Goal: Navigation & Orientation: Find specific page/section

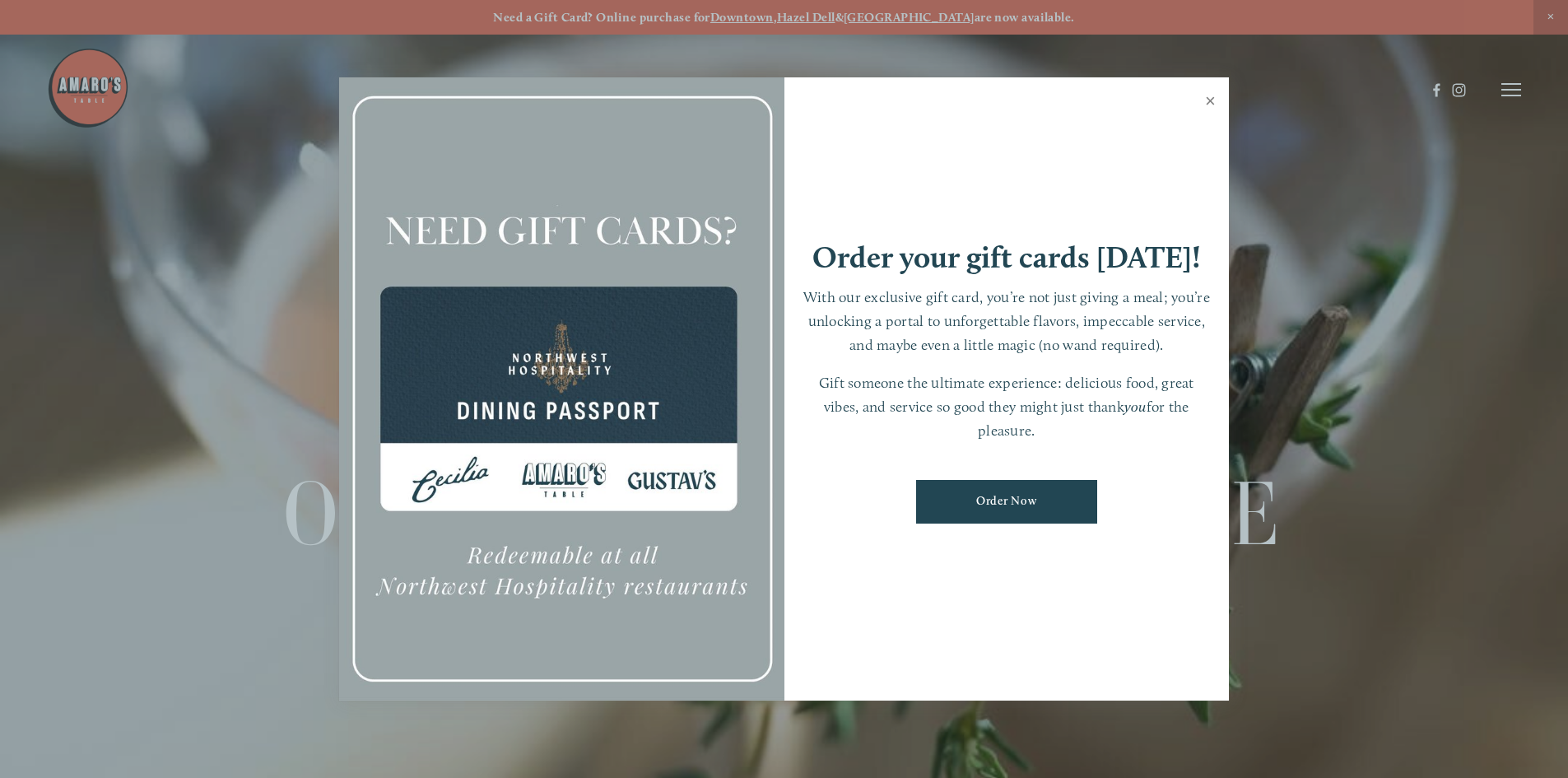
click at [1211, 101] on link "Close" at bounding box center [1210, 103] width 32 height 46
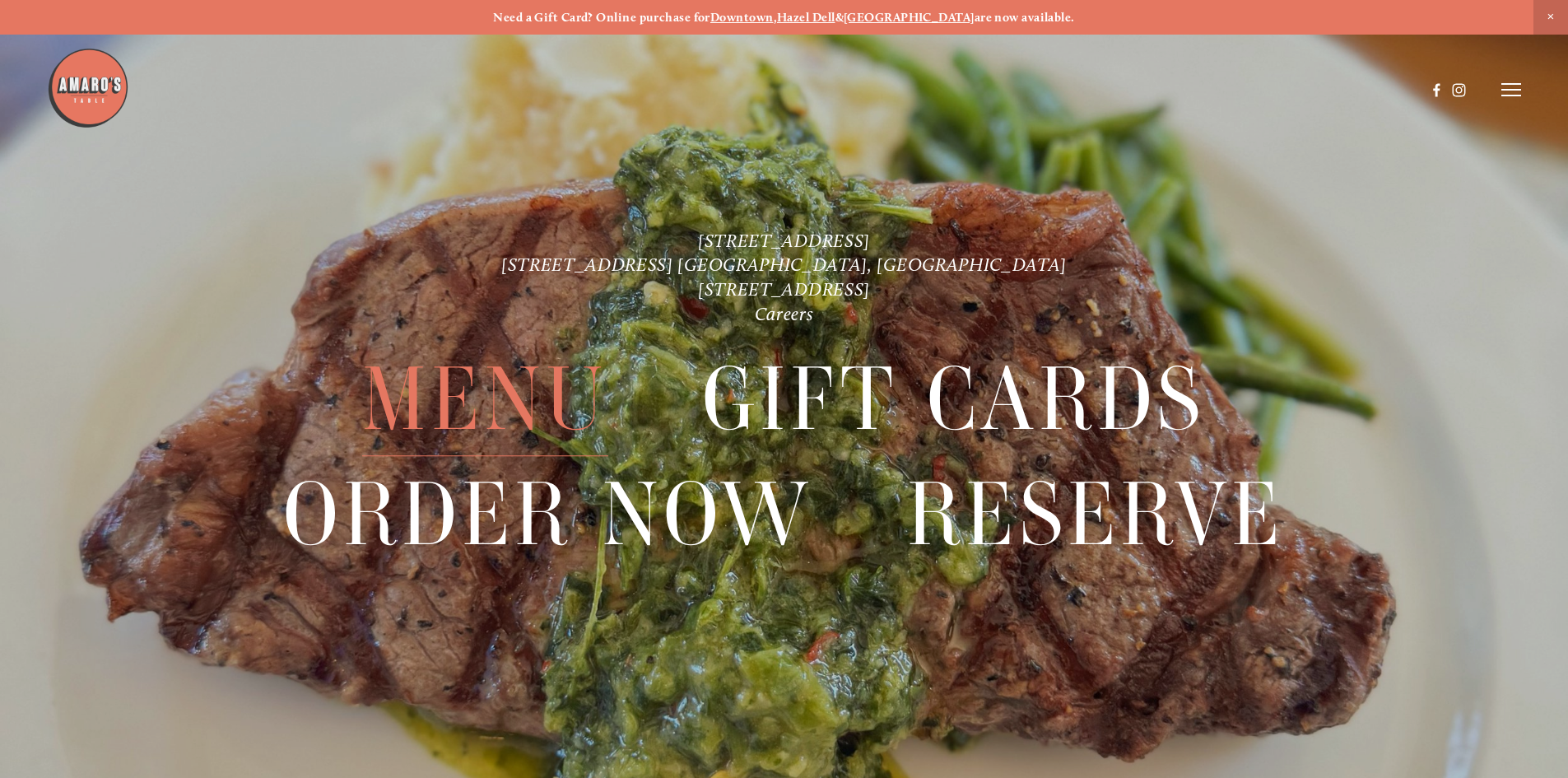
click at [523, 411] on span "Menu" at bounding box center [484, 400] width 245 height 113
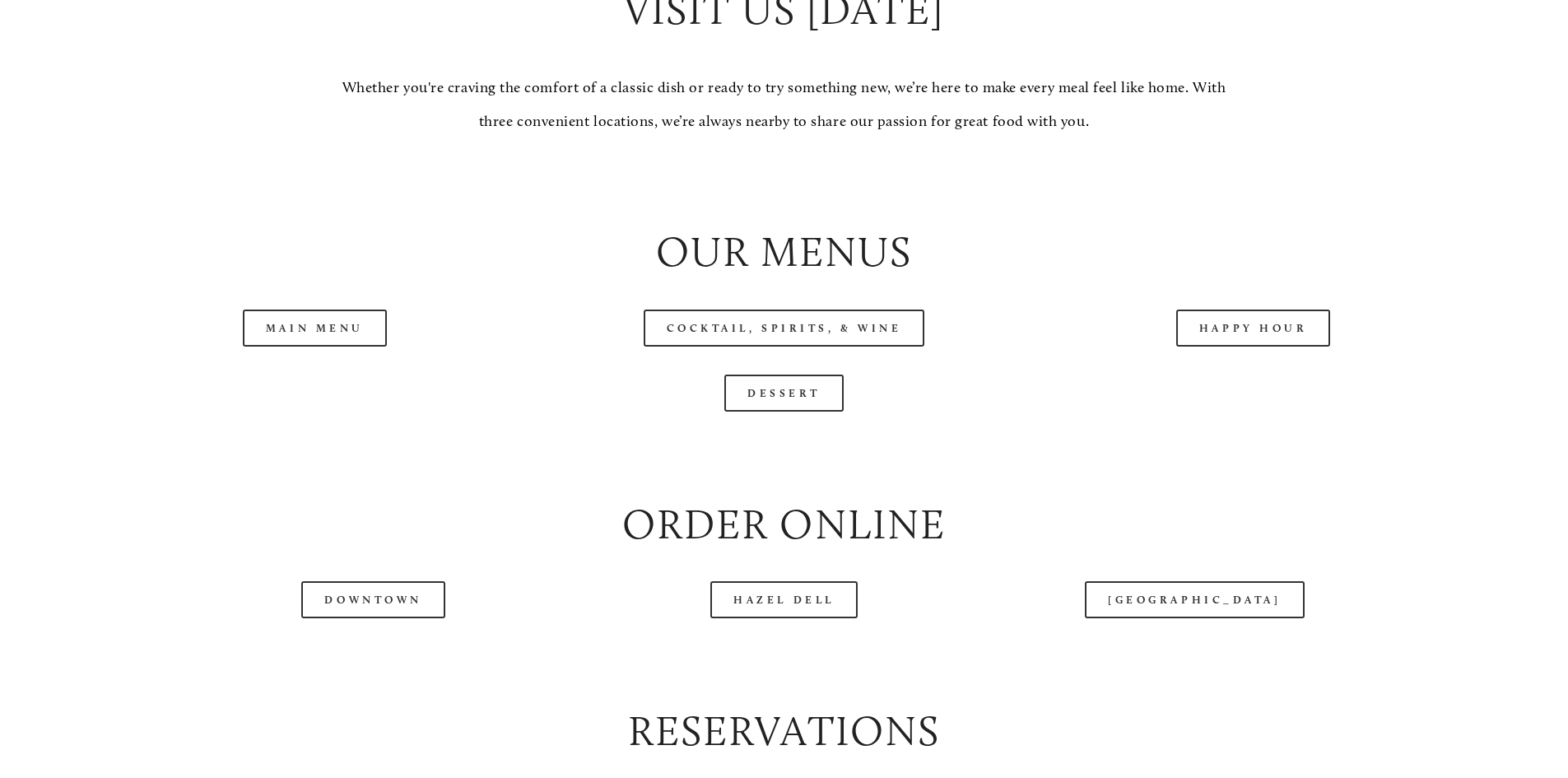
scroll to position [1729, 0]
click at [337, 345] on link "Main Menu" at bounding box center [315, 326] width 144 height 37
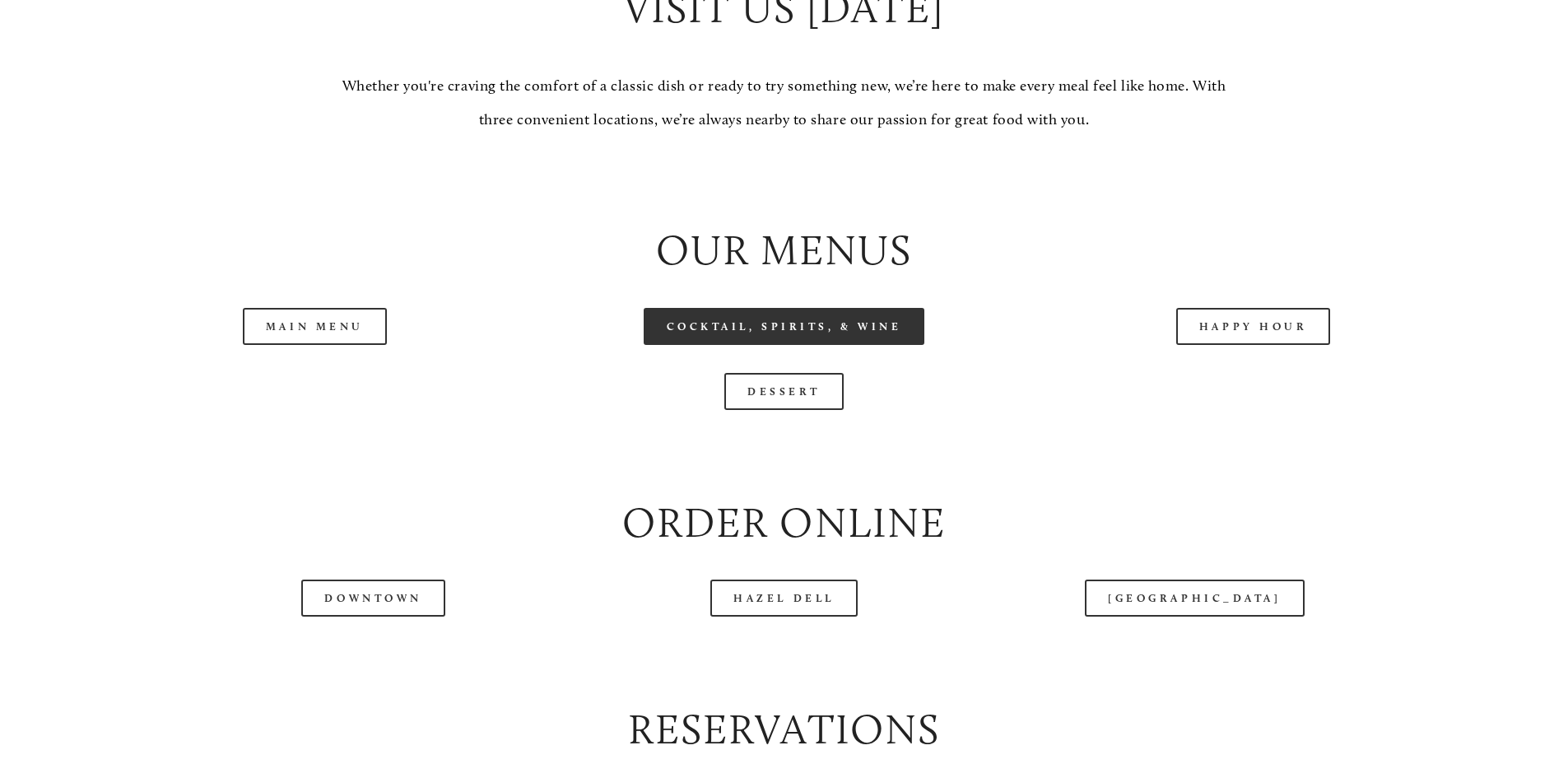
click at [745, 345] on link "Cocktail, Spirits, & Wine" at bounding box center [784, 326] width 281 height 37
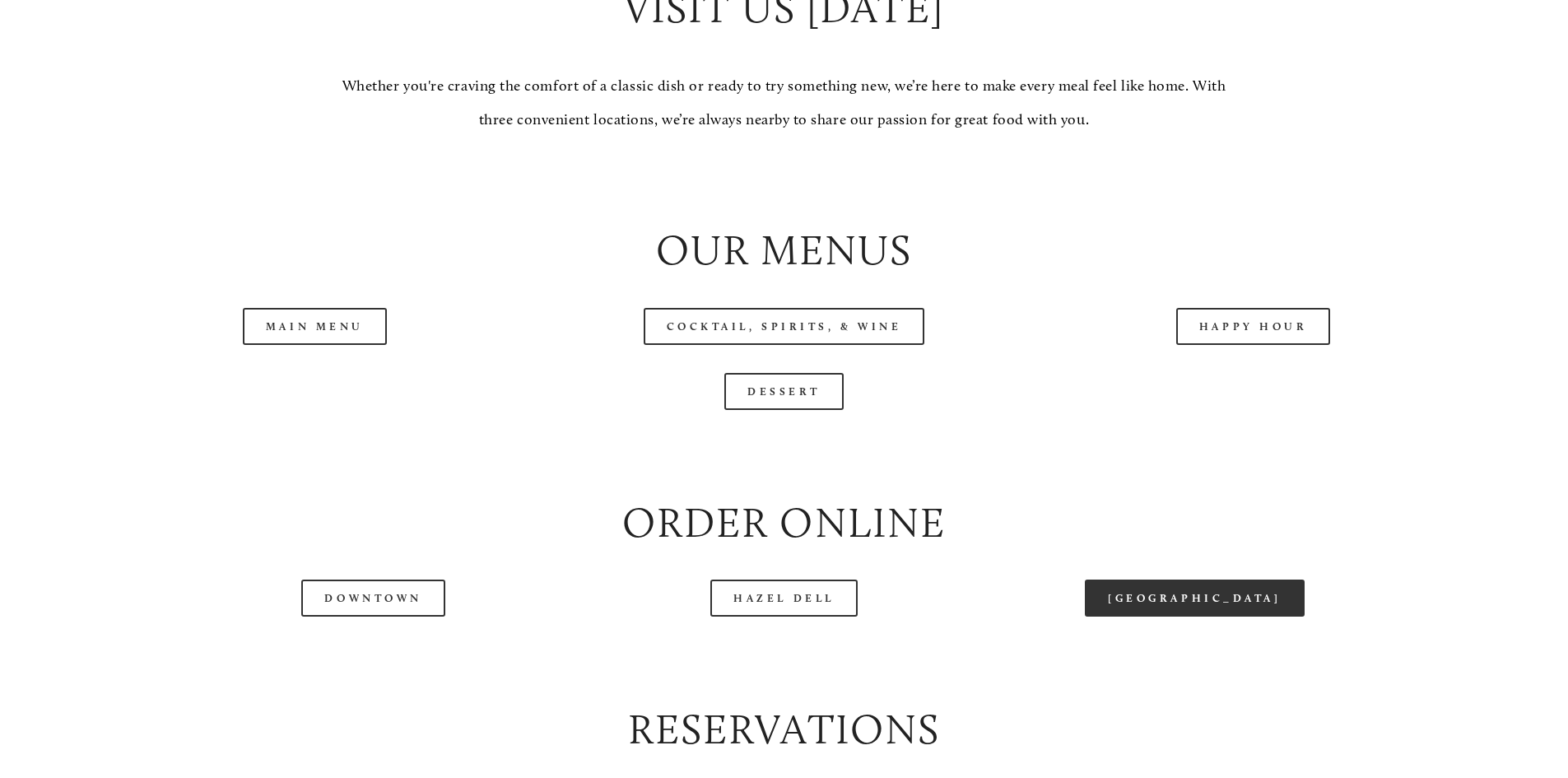
click at [1139, 616] on link "[GEOGRAPHIC_DATA]" at bounding box center [1194, 597] width 219 height 37
